Goal: Task Accomplishment & Management: Manage account settings

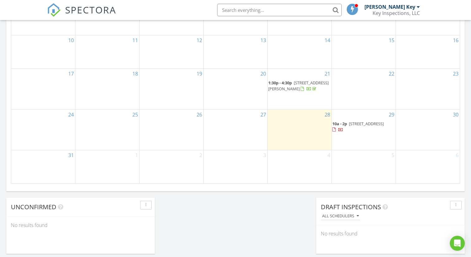
scroll to position [395, 0]
click at [354, 127] on span "[STREET_ADDRESS]" at bounding box center [366, 124] width 35 height 6
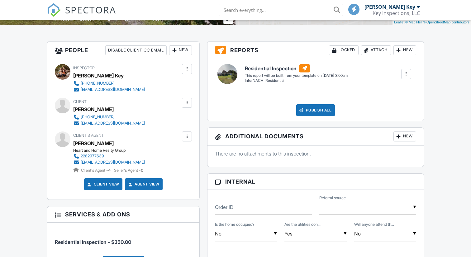
scroll to position [149, 0]
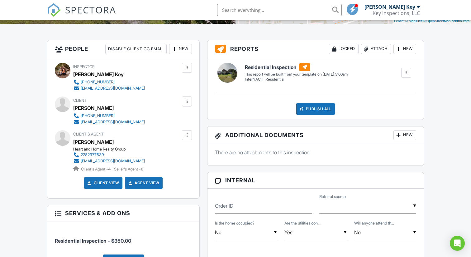
click at [188, 101] on div at bounding box center [187, 101] width 6 height 6
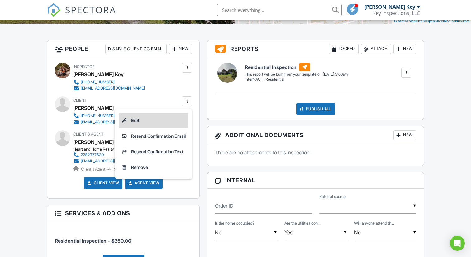
click at [138, 122] on li "Edit" at bounding box center [154, 121] width 70 height 16
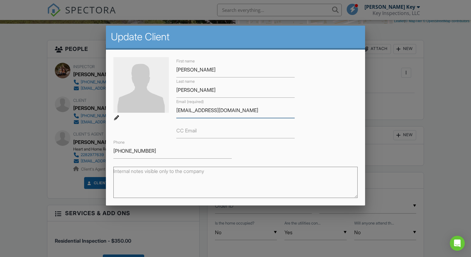
click at [246, 112] on input "[EMAIL_ADDRESS][DOMAIN_NAME]" at bounding box center [235, 110] width 118 height 15
click at [197, 72] on input "Larry" at bounding box center [235, 69] width 118 height 15
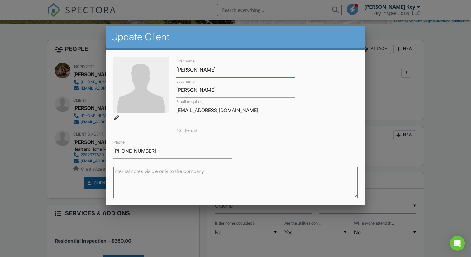
type input "[PERSON_NAME]"
click at [190, 112] on input "[EMAIL_ADDRESS][DOMAIN_NAME]" at bounding box center [235, 110] width 118 height 15
click at [201, 111] on input "tonyaadler1@gmail.com" at bounding box center [235, 110] width 118 height 15
click at [250, 111] on input "[EMAIL_ADDRESS][DOMAIN_NAME]" at bounding box center [235, 110] width 118 height 15
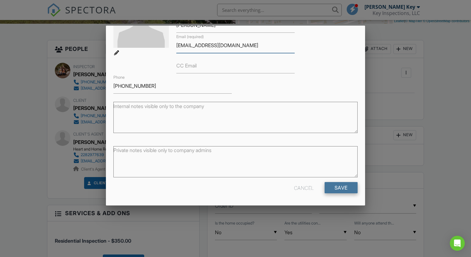
type input "[EMAIL_ADDRESS][DOMAIN_NAME]"
click at [346, 189] on input "Save" at bounding box center [341, 187] width 33 height 11
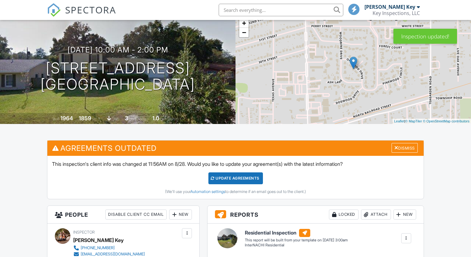
scroll to position [51, 0]
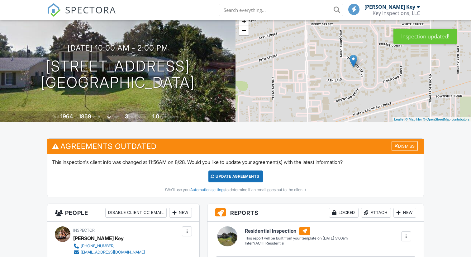
click at [234, 179] on div "Update Agreements" at bounding box center [236, 176] width 55 height 12
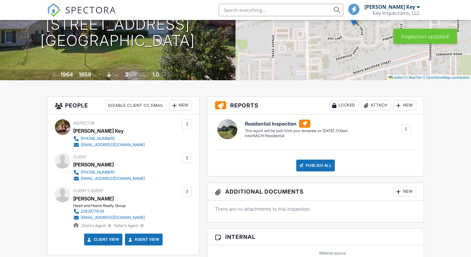
scroll to position [97, 0]
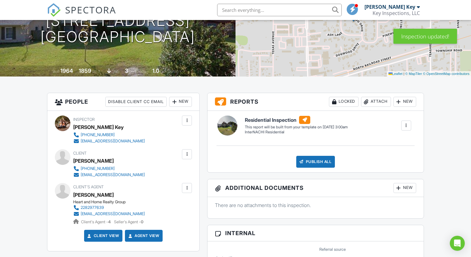
click at [187, 156] on div at bounding box center [187, 154] width 6 height 6
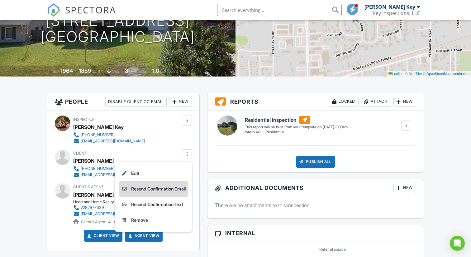
click at [162, 188] on li "Resend Confirmation Email" at bounding box center [154, 189] width 70 height 16
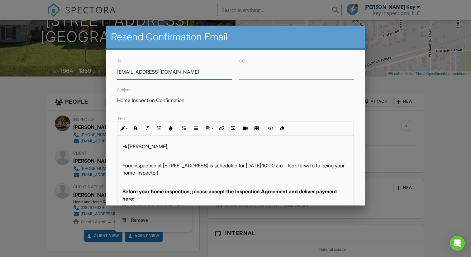
scroll to position [127, 0]
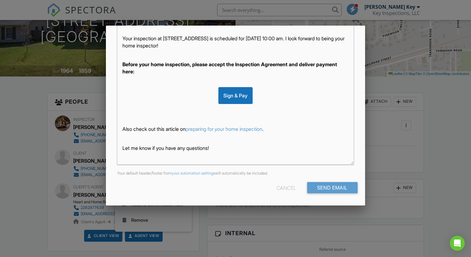
click at [281, 189] on div "Cancel" at bounding box center [287, 187] width 20 height 11
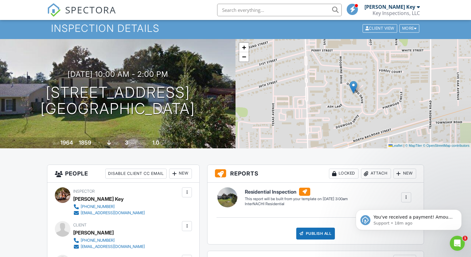
scroll to position [0, 0]
